Goal: Task Accomplishment & Management: Manage account settings

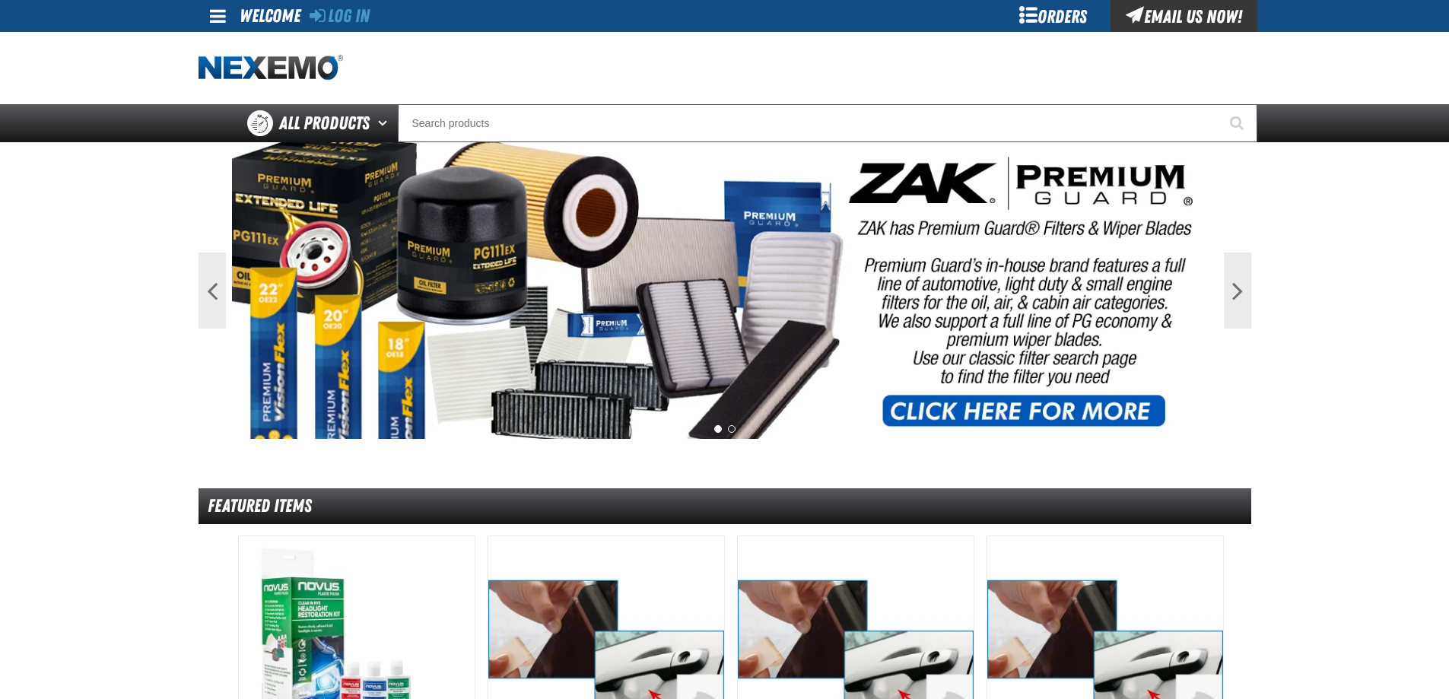
click at [153, 516] on main "Previous Next 1 2 Featured Items DHV" at bounding box center [724, 675] width 1449 height 1067
click at [368, 15] on link "Log In" at bounding box center [340, 15] width 60 height 21
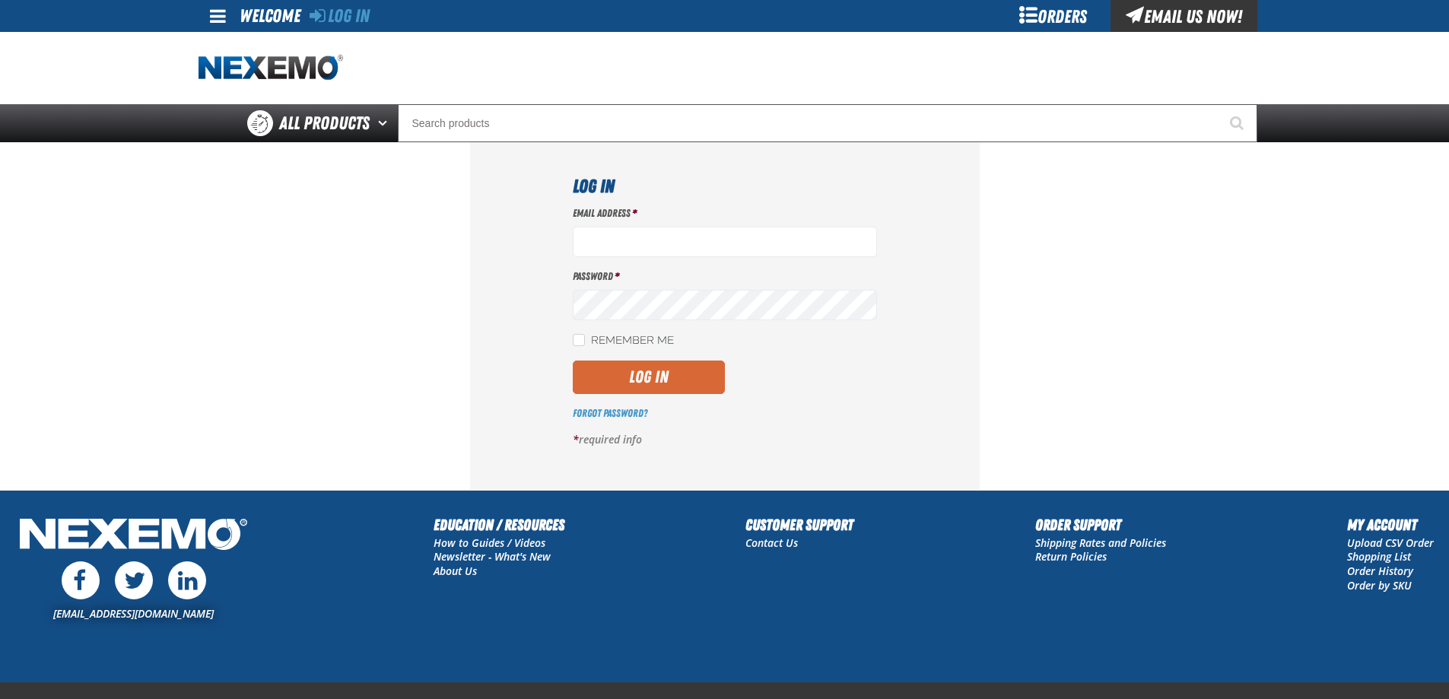
type input "[EMAIL_ADDRESS][DOMAIN_NAME]"
click at [618, 371] on button "Log In" at bounding box center [649, 376] width 152 height 33
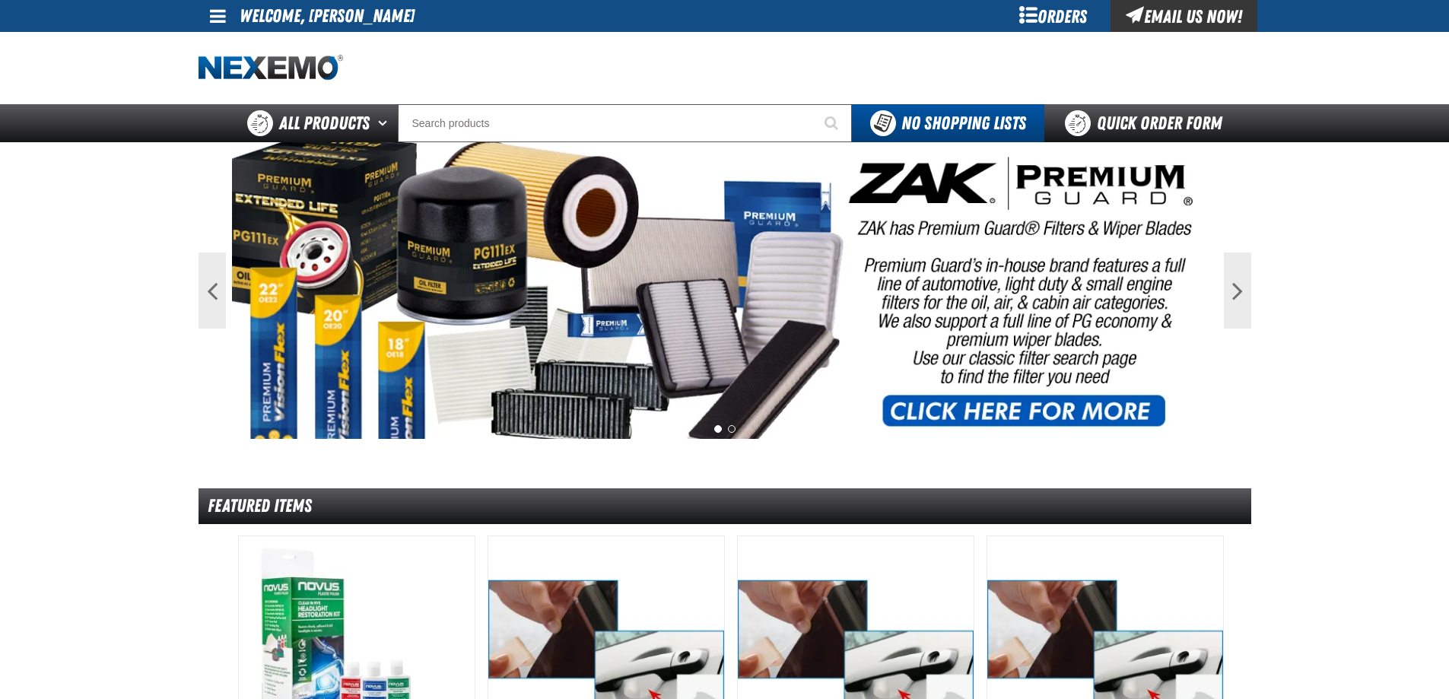
click at [1050, 27] on div "Orders" at bounding box center [1053, 16] width 114 height 32
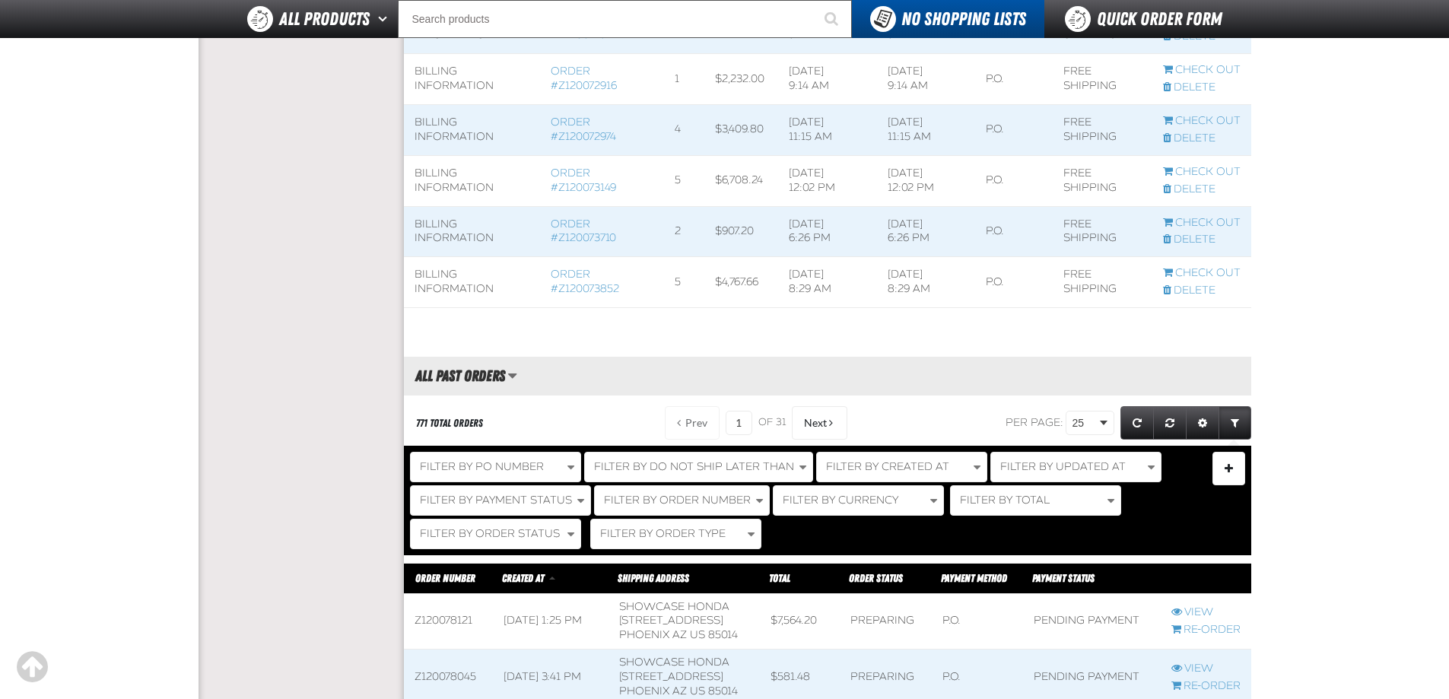
scroll to position [1217, 0]
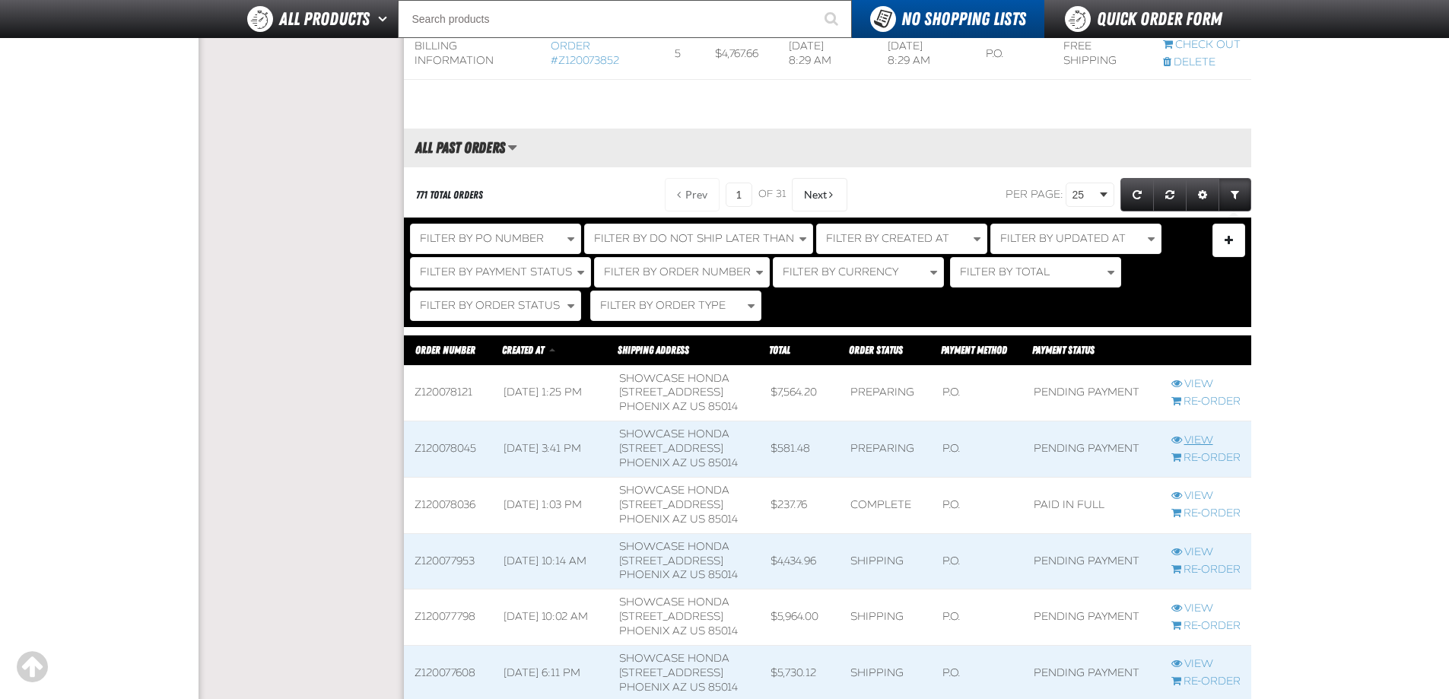
click at [1189, 448] on link "View" at bounding box center [1205, 440] width 69 height 14
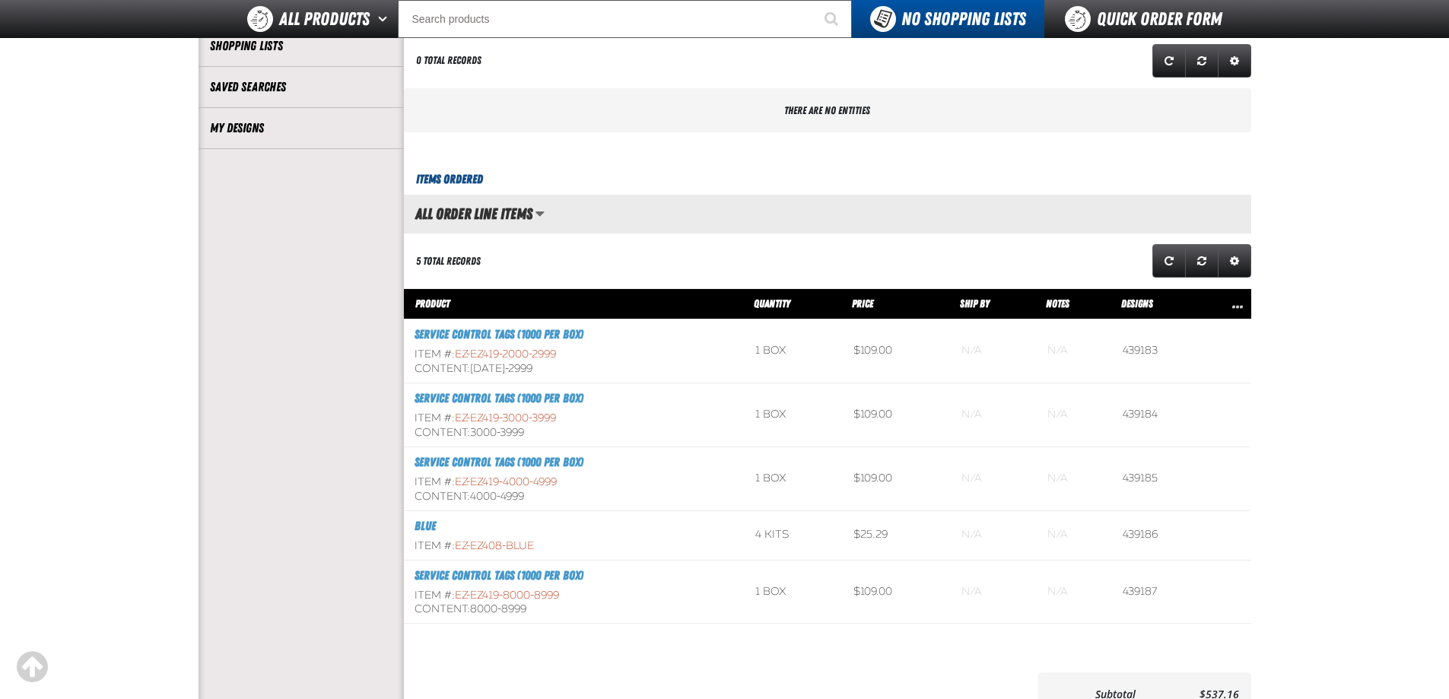
scroll to position [380, 0]
